Goal: Navigation & Orientation: Find specific page/section

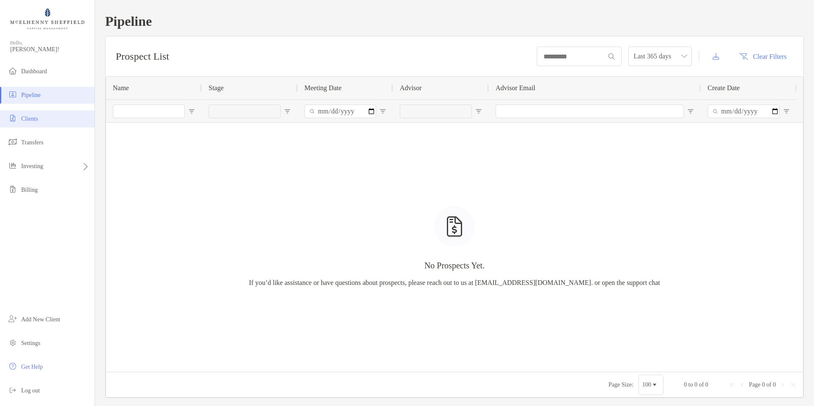
click at [32, 121] on span "Clients" at bounding box center [29, 119] width 17 height 6
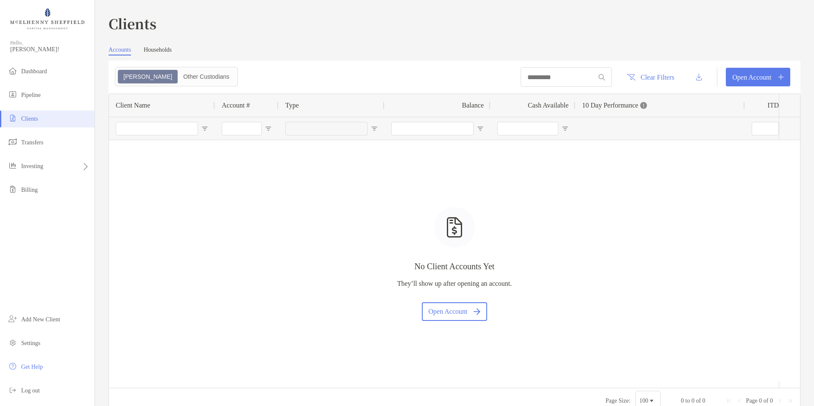
click at [162, 50] on link "Households" at bounding box center [158, 51] width 28 height 9
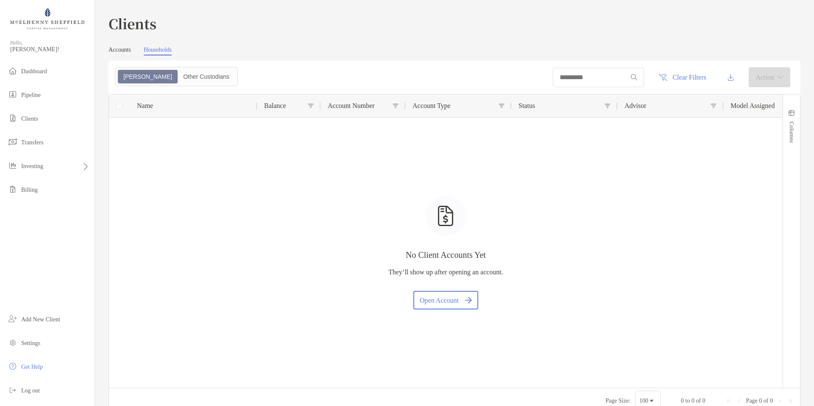
click at [120, 49] on link "Accounts" at bounding box center [119, 51] width 22 height 9
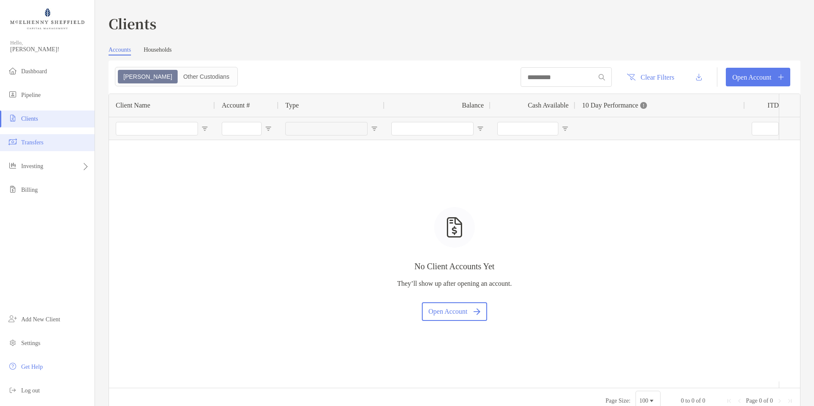
click at [34, 143] on span "Transfers" at bounding box center [32, 142] width 22 height 6
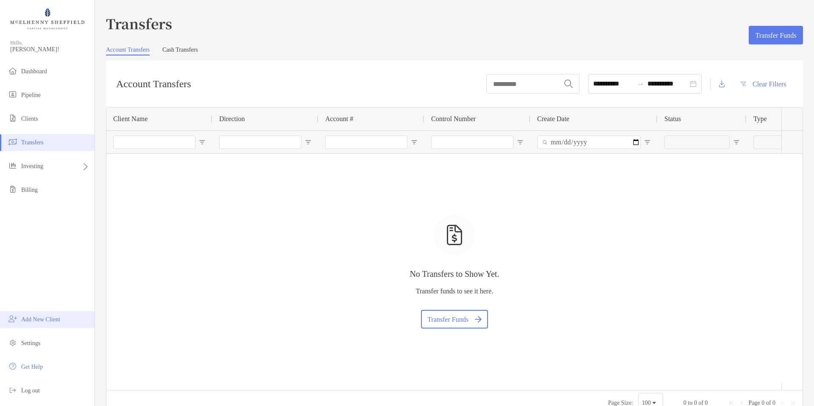
click at [39, 320] on span "Add New Client" at bounding box center [40, 320] width 39 height 6
click at [42, 73] on span "Dashboard" at bounding box center [34, 71] width 26 height 6
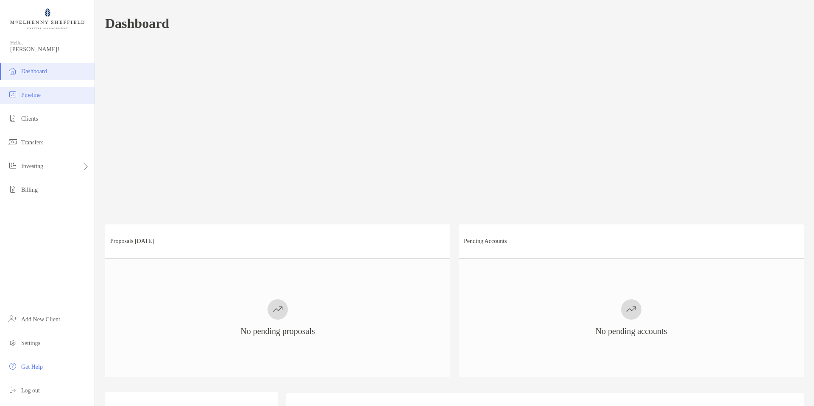
click at [32, 97] on span "Pipeline" at bounding box center [30, 95] width 19 height 6
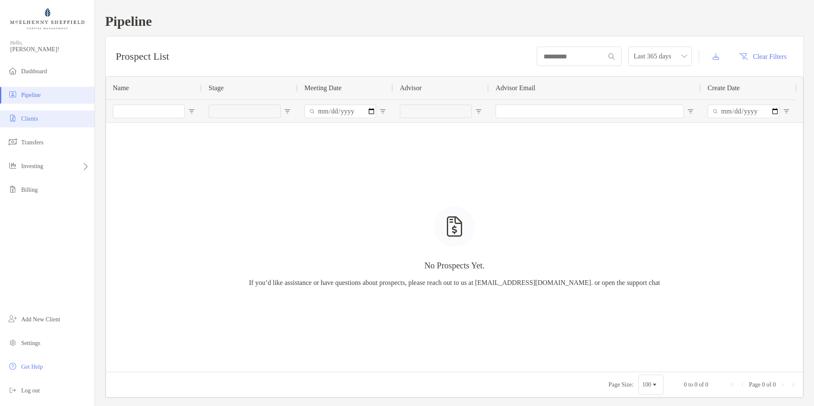
click at [31, 118] on span "Clients" at bounding box center [29, 119] width 17 height 6
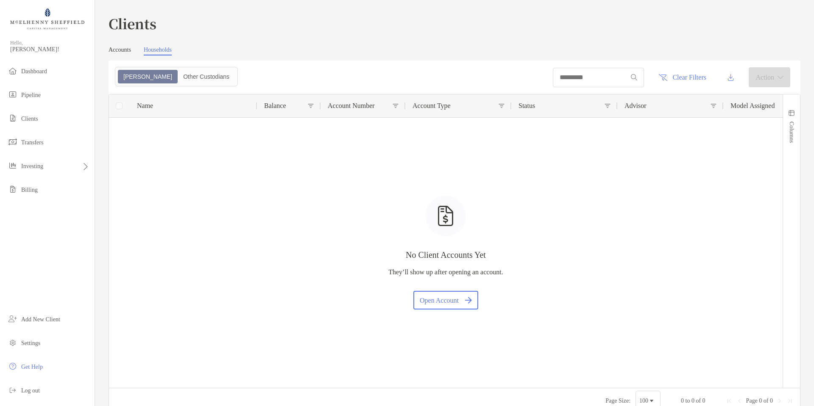
click at [49, 19] on img at bounding box center [47, 18] width 74 height 31
click at [30, 391] on span "Log out" at bounding box center [30, 391] width 19 height 6
